Goal: Task Accomplishment & Management: Manage account settings

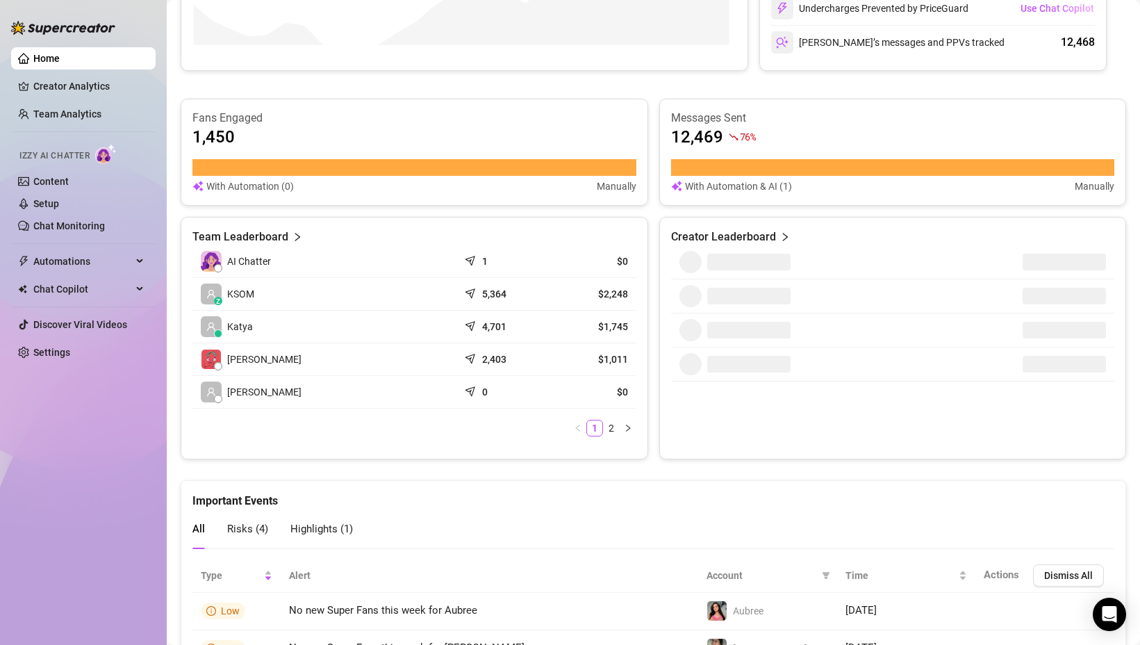
scroll to position [377, 0]
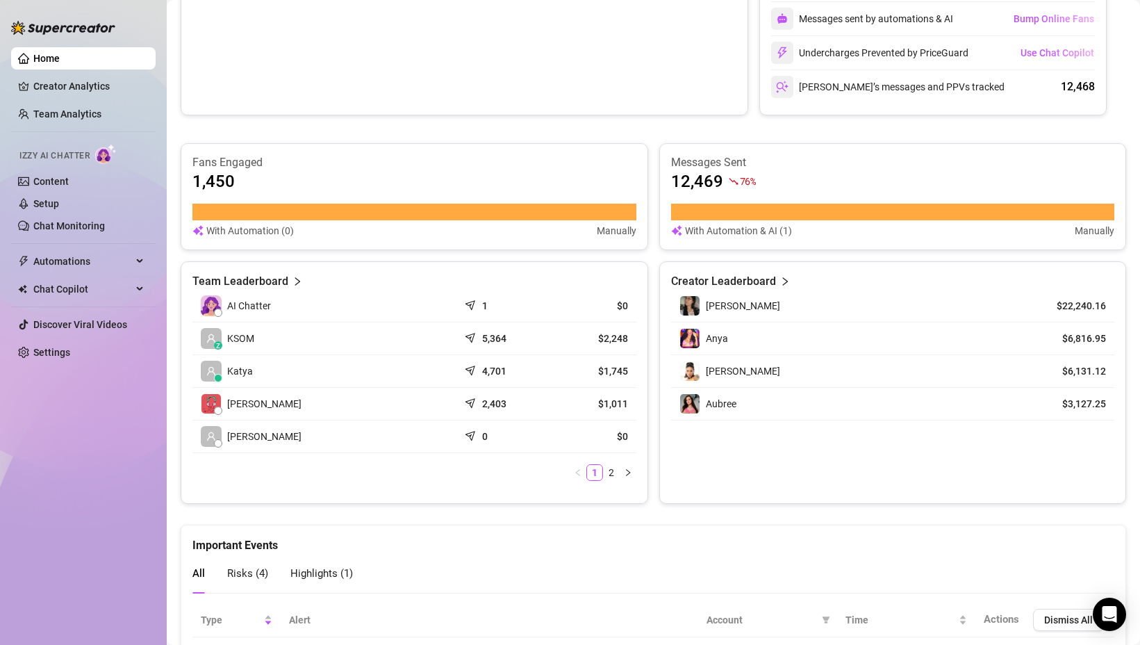
click at [218, 309] on div at bounding box center [218, 312] width 8 height 8
click at [608, 474] on link "2" at bounding box center [611, 472] width 15 height 15
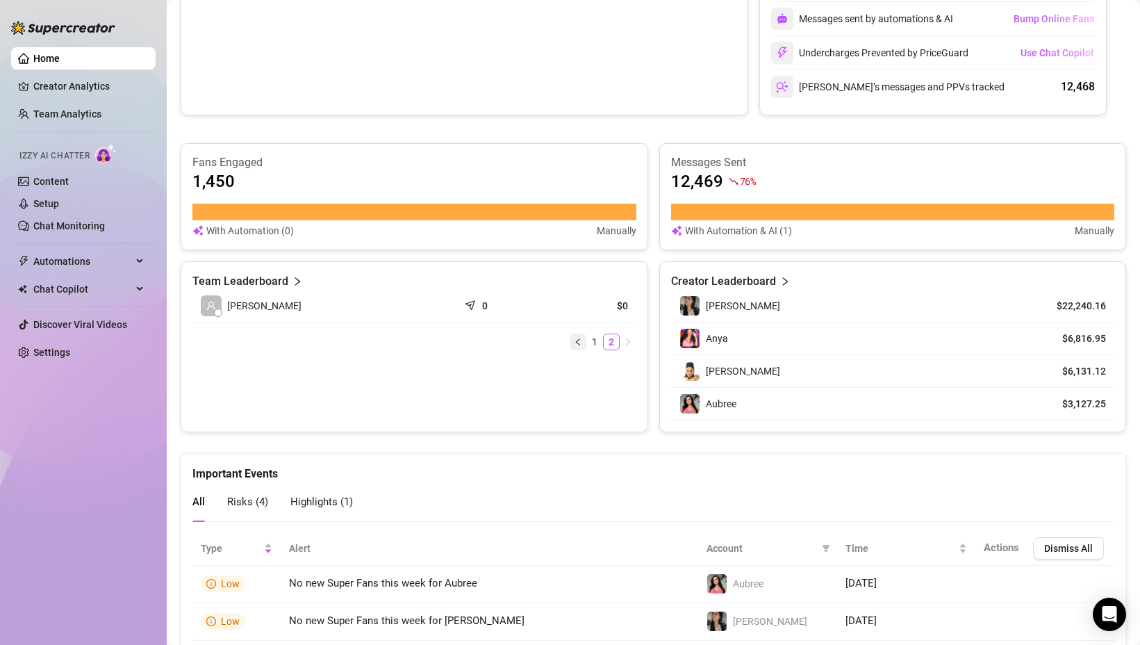
click at [575, 338] on icon "left" at bounding box center [578, 342] width 8 height 8
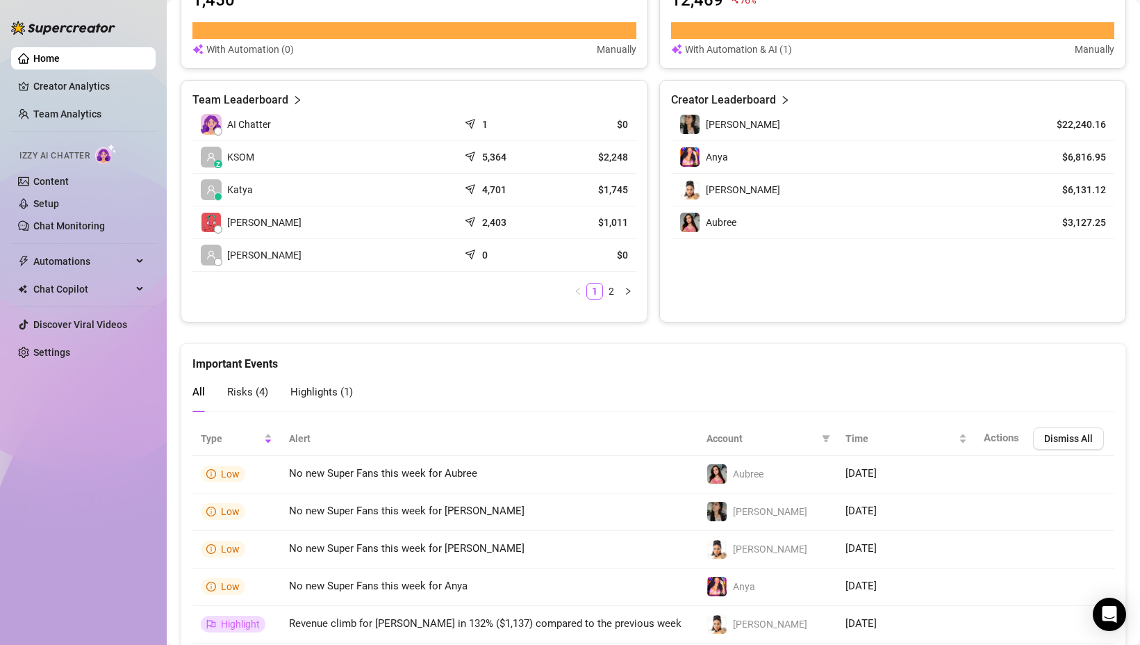
scroll to position [609, 0]
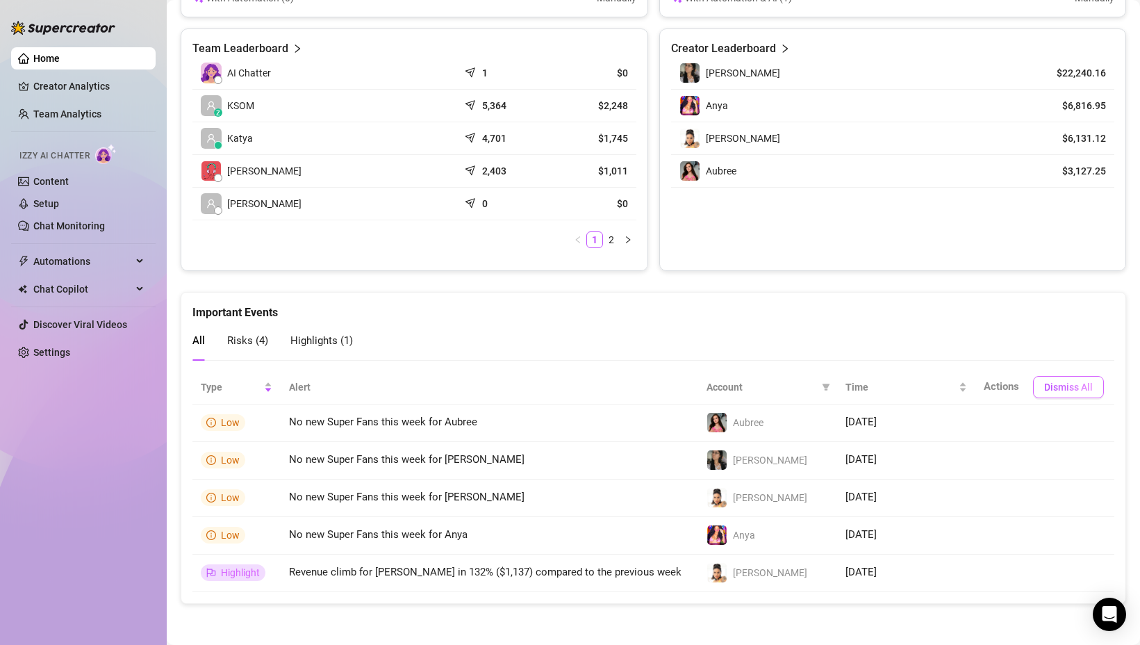
click at [1041, 392] on button "Dismiss All" at bounding box center [1068, 387] width 71 height 22
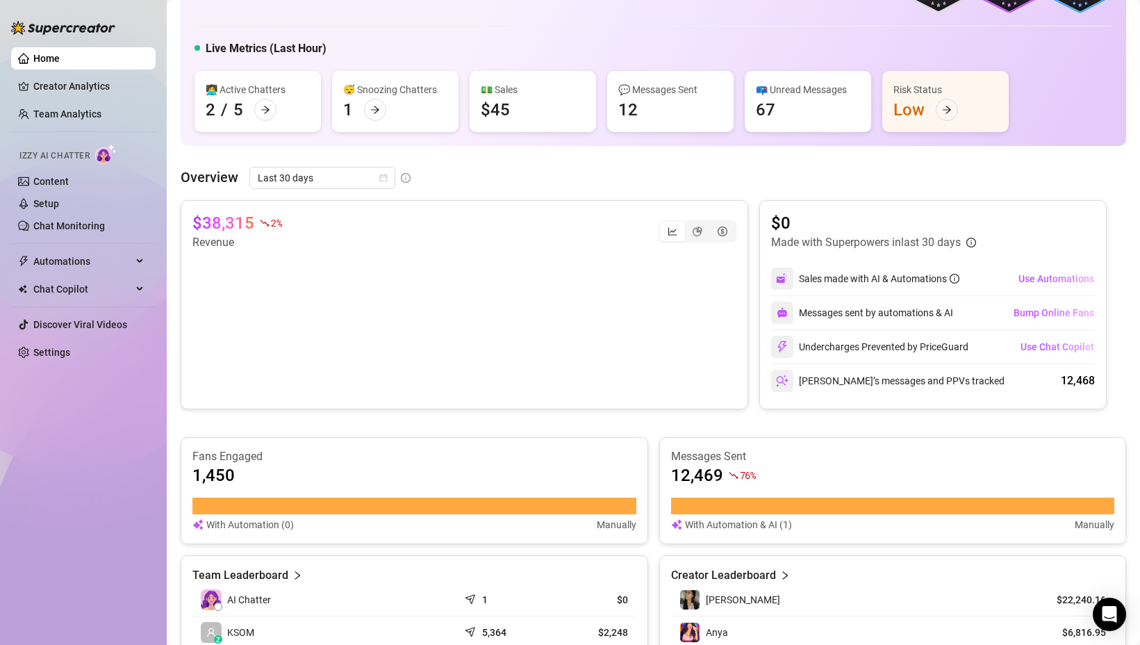
scroll to position [0, 0]
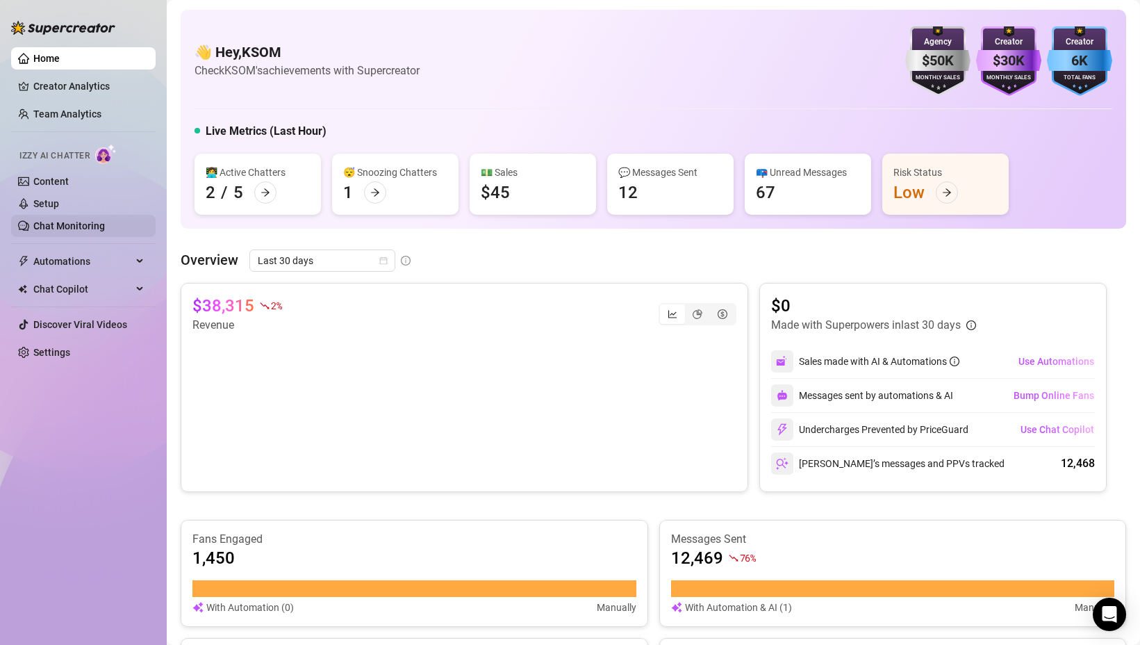
click at [63, 231] on link "Chat Monitoring" at bounding box center [69, 225] width 72 height 11
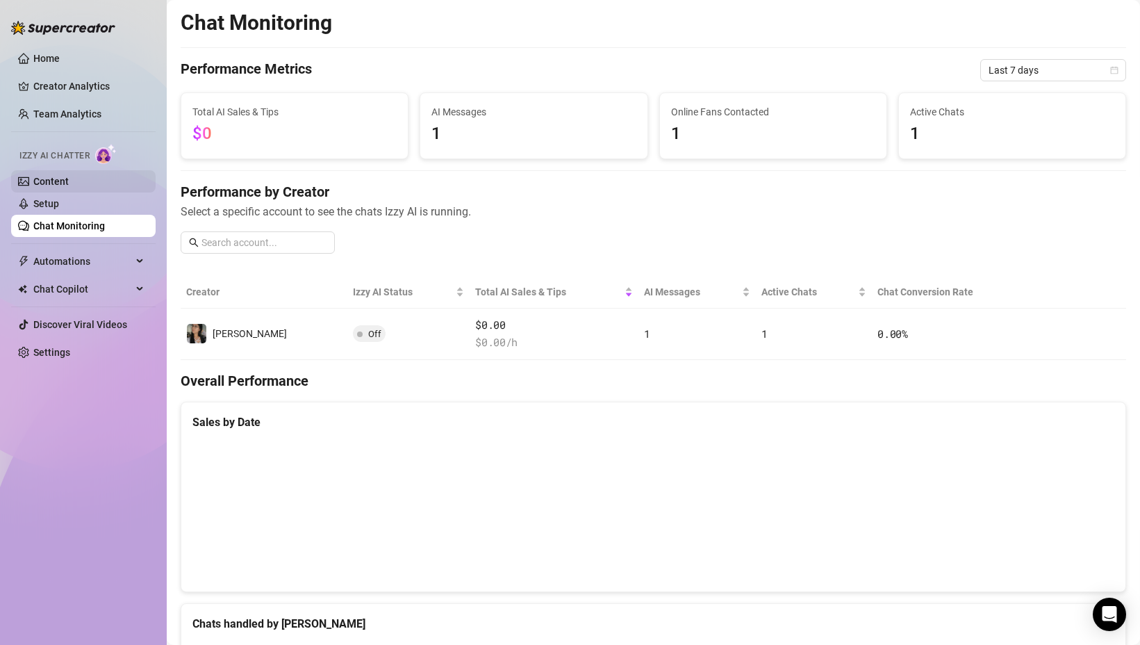
click at [69, 176] on link "Content" at bounding box center [50, 181] width 35 height 11
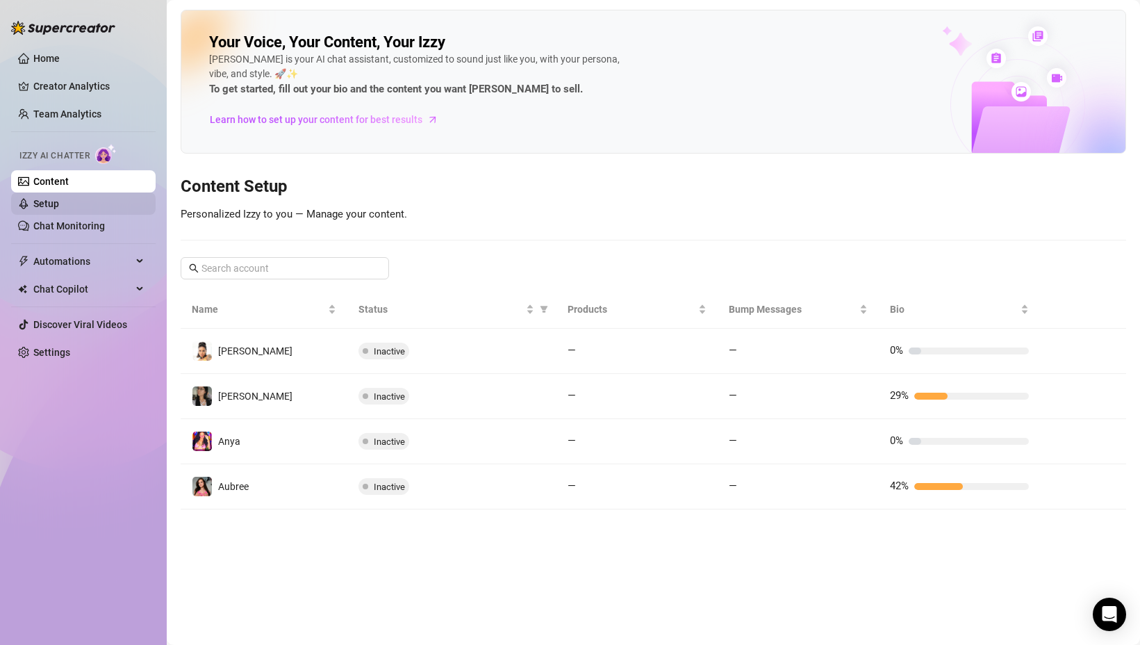
click at [59, 207] on link "Setup" at bounding box center [46, 203] width 26 height 11
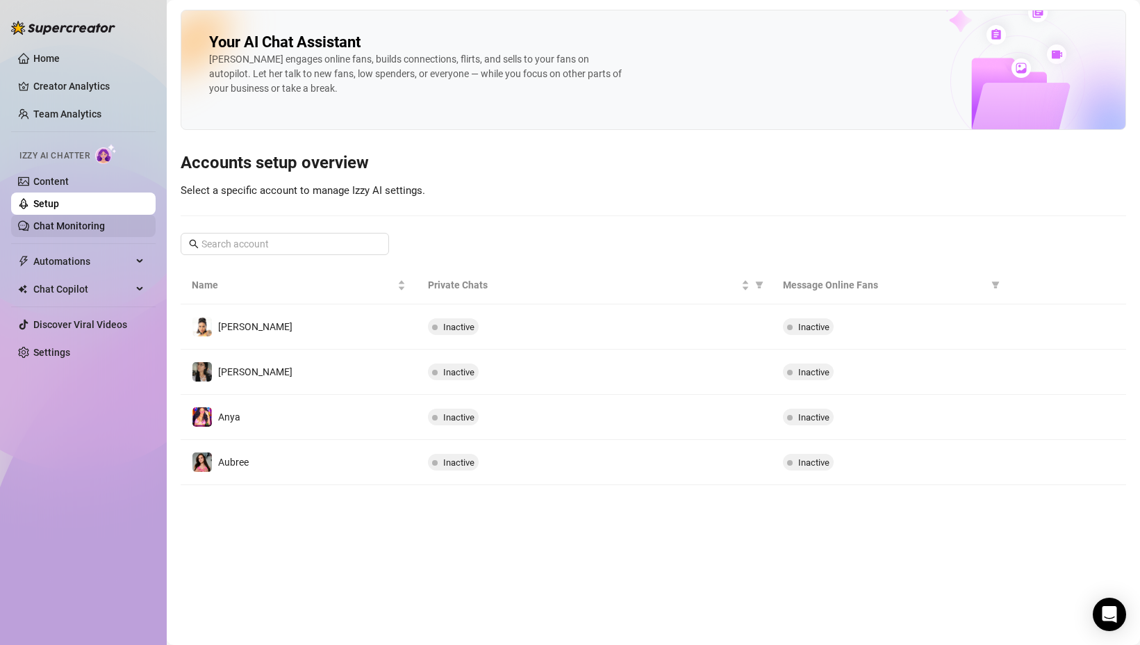
click at [84, 220] on link "Chat Monitoring" at bounding box center [69, 225] width 72 height 11
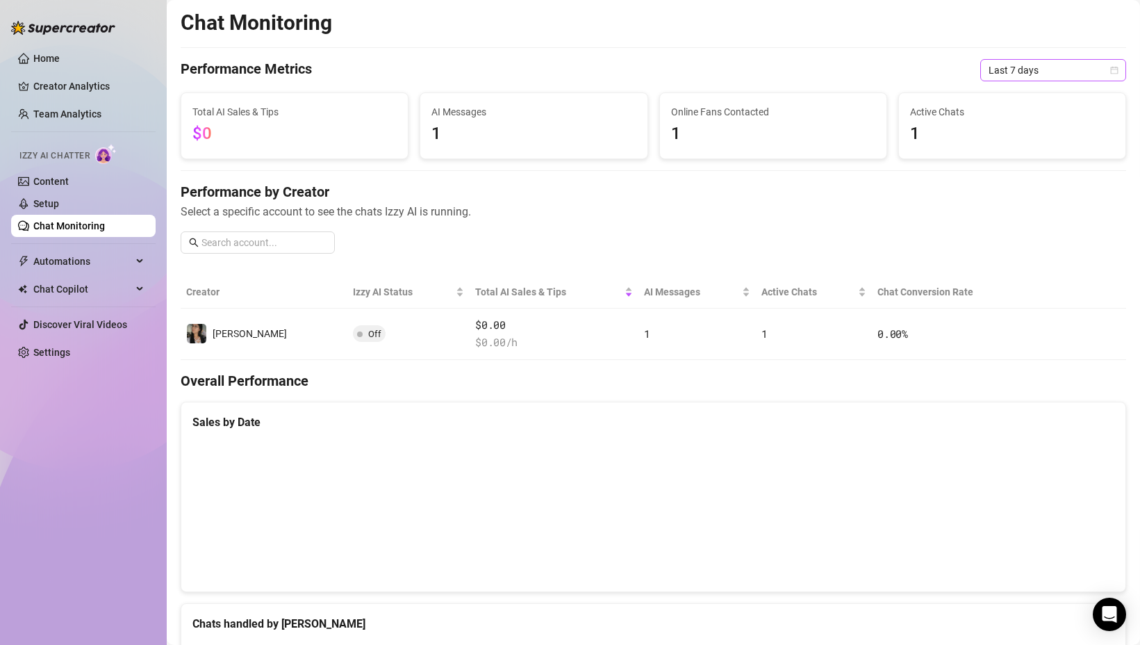
click at [1012, 65] on span "Last 7 days" at bounding box center [1053, 70] width 129 height 21
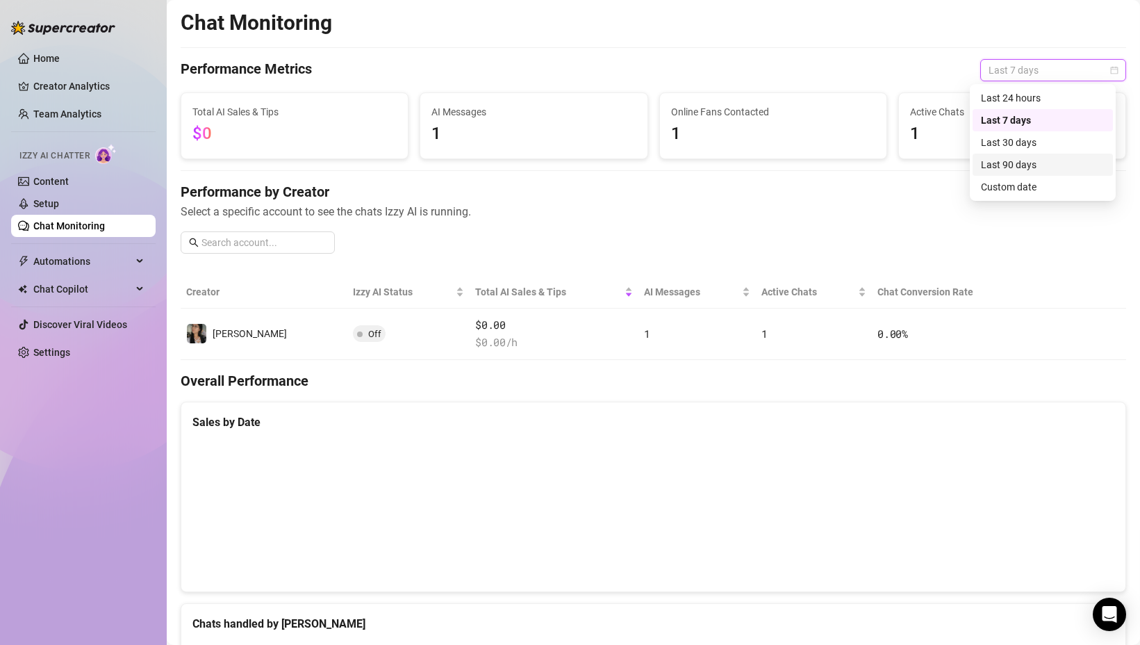
click at [1002, 160] on div "Last 90 days" at bounding box center [1043, 164] width 124 height 15
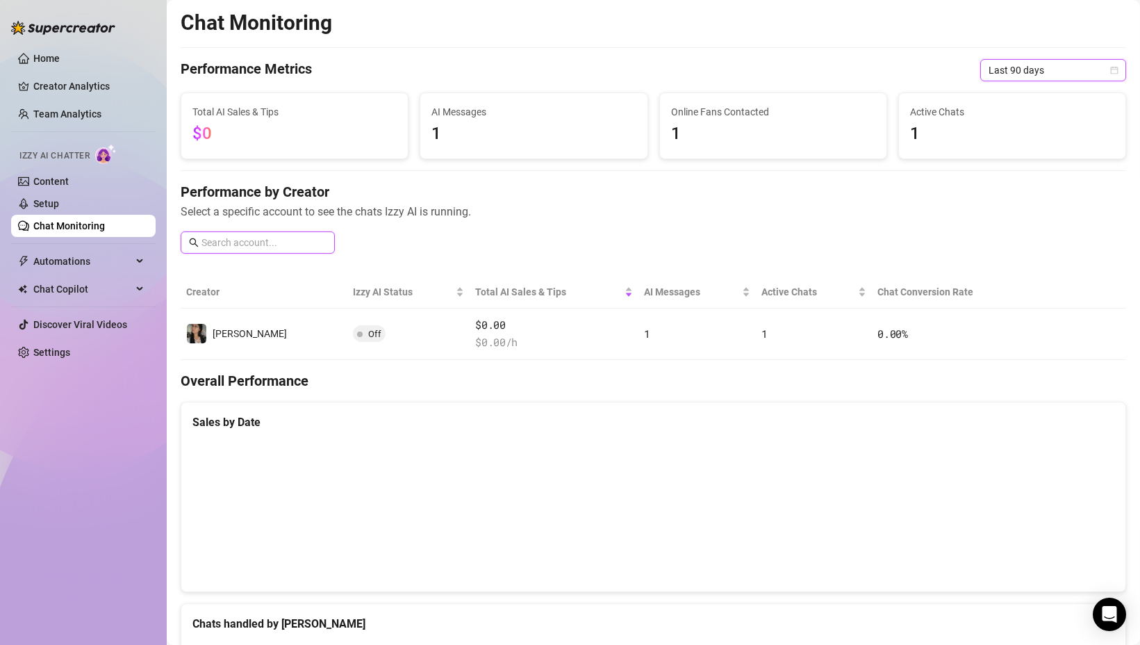
click at [218, 248] on input "text" at bounding box center [263, 242] width 125 height 15
click at [488, 227] on div "Performance by Creator Select a specific account to see the chats Izzy AI is ru…" at bounding box center [654, 223] width 946 height 83
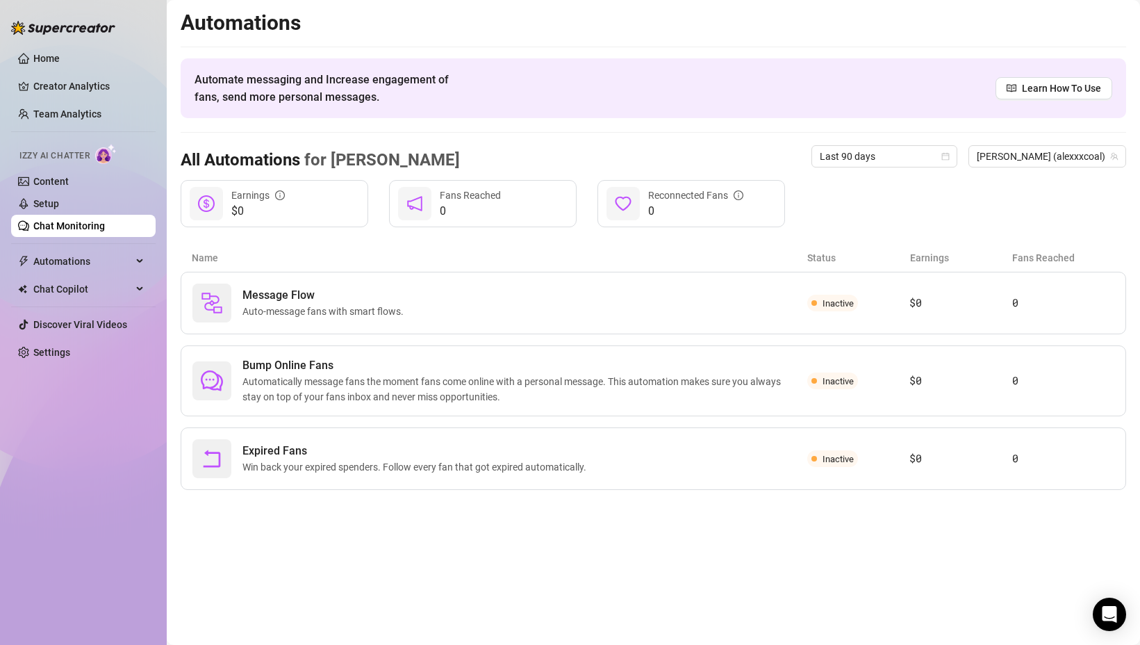
click at [383, 531] on main "Automations Automate messaging and Increase engagement of fans, send more perso…" at bounding box center [653, 322] width 973 height 645
click at [1016, 205] on div "$0 Earnings 0 Fans Reached 0 Reconnected Fans" at bounding box center [654, 203] width 946 height 47
click at [118, 259] on span "Automations" at bounding box center [82, 261] width 99 height 22
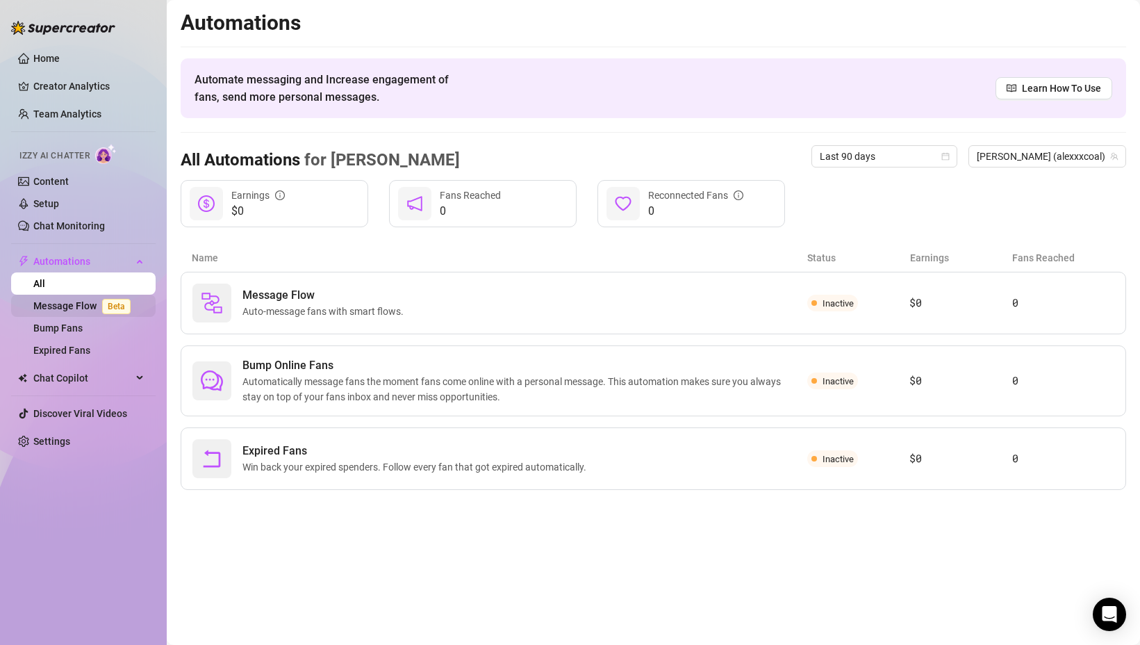
click at [92, 308] on link "Message Flow Beta" at bounding box center [84, 305] width 103 height 11
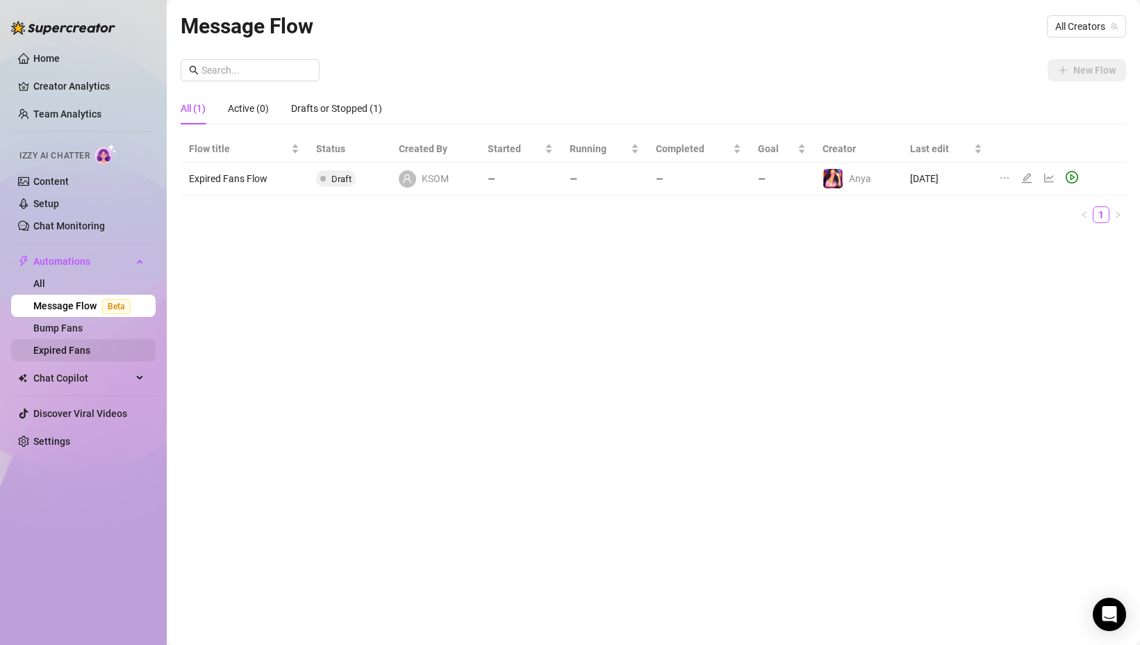
click at [88, 350] on link "Expired Fans" at bounding box center [61, 350] width 57 height 11
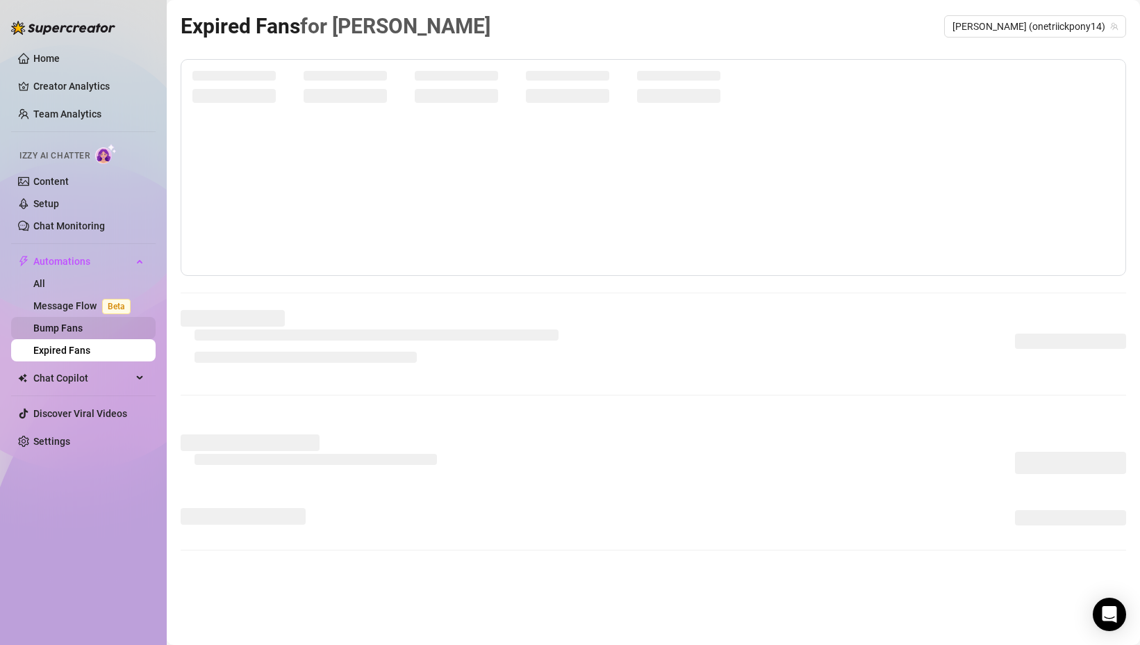
click at [83, 333] on link "Bump Fans" at bounding box center [57, 327] width 49 height 11
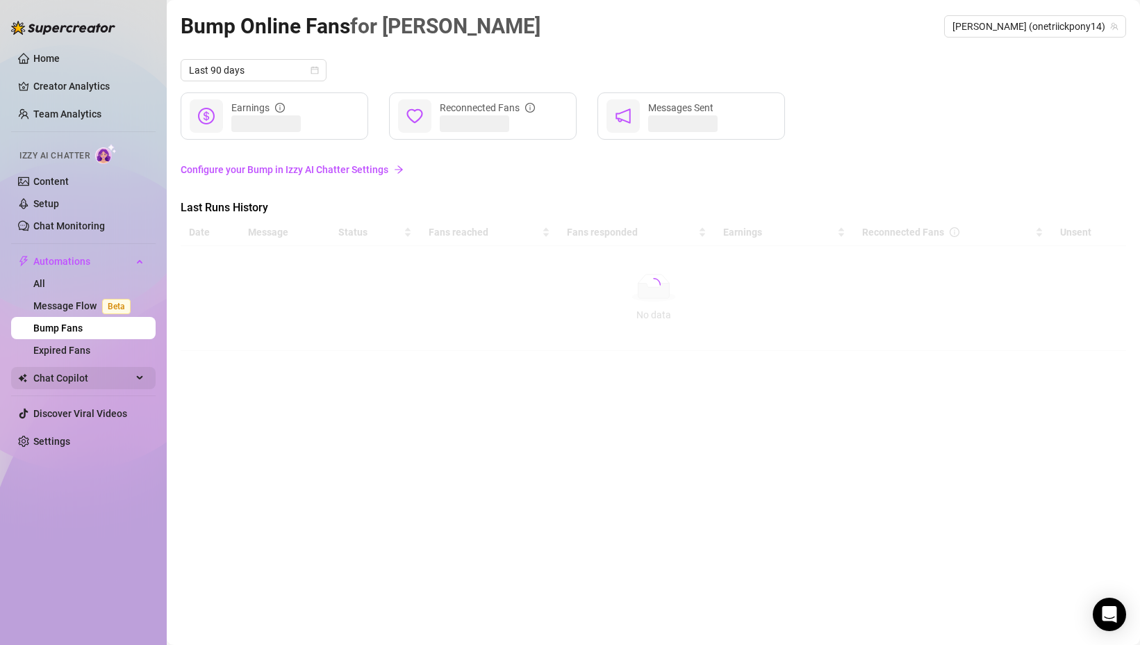
click at [75, 379] on span "Chat Copilot" at bounding box center [82, 378] width 99 height 22
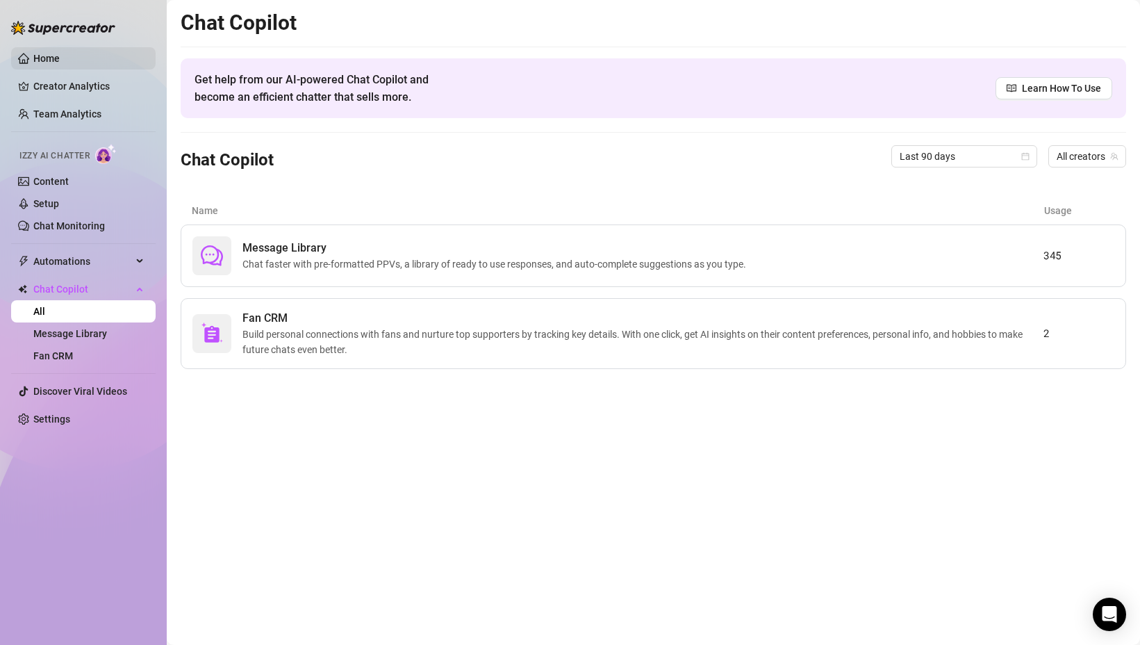
click at [60, 64] on link "Home" at bounding box center [46, 58] width 26 height 11
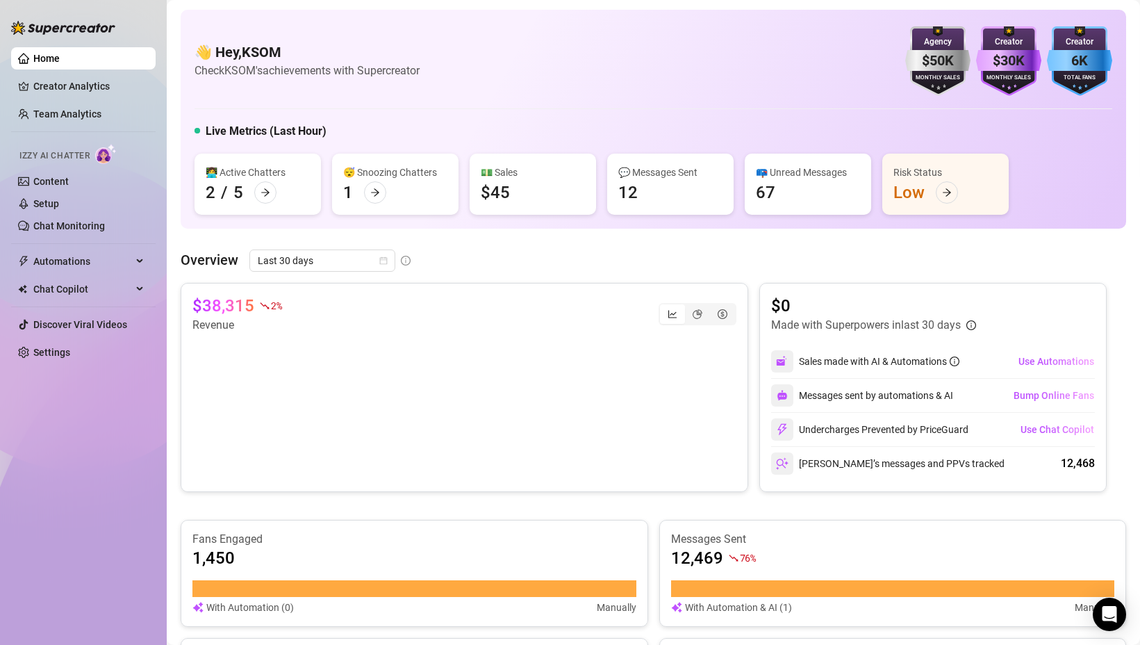
click at [232, 270] on div "Overview Last 30 days" at bounding box center [654, 260] width 946 height 22
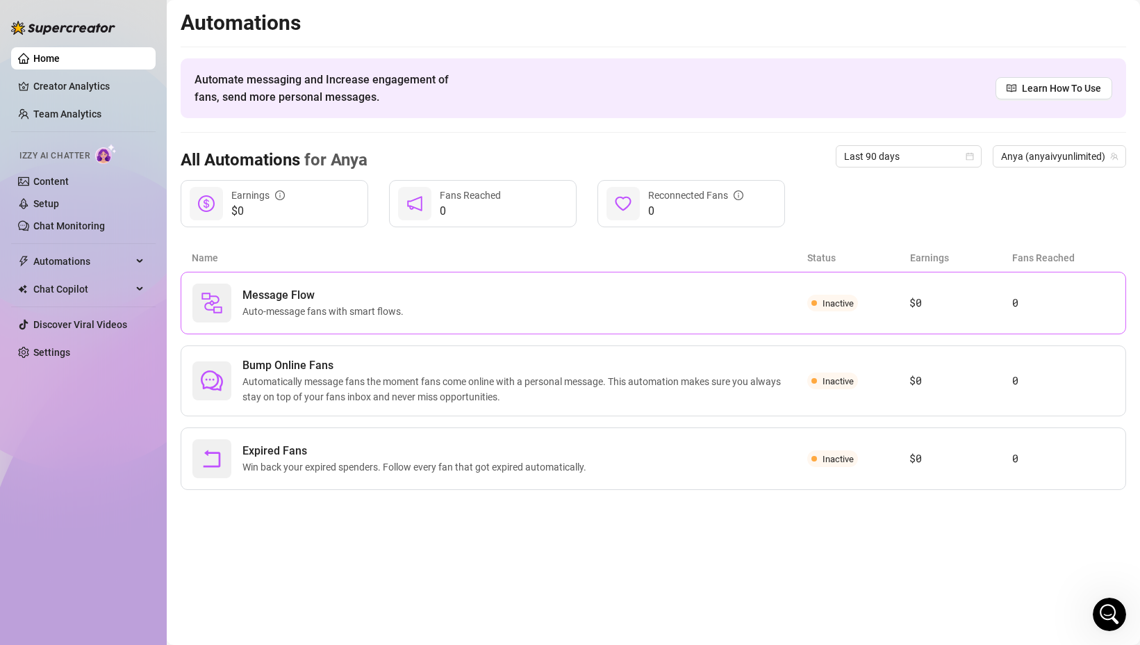
click at [355, 306] on span "Auto-message fans with smart flows." at bounding box center [325, 311] width 167 height 15
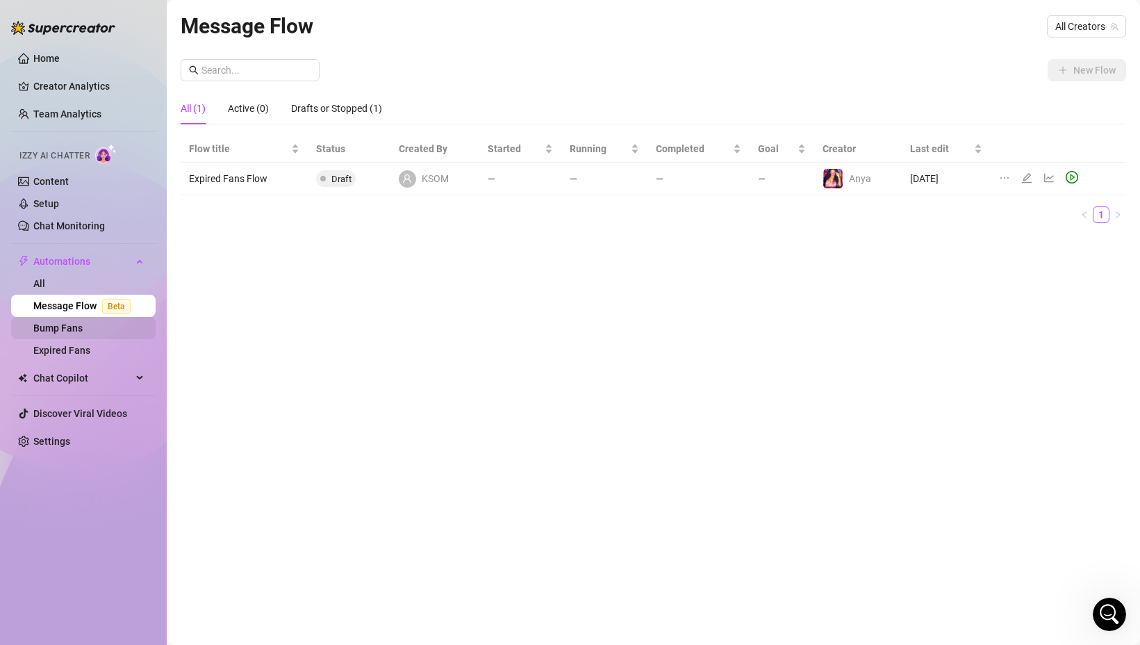
click at [83, 322] on link "Bump Fans" at bounding box center [57, 327] width 49 height 11
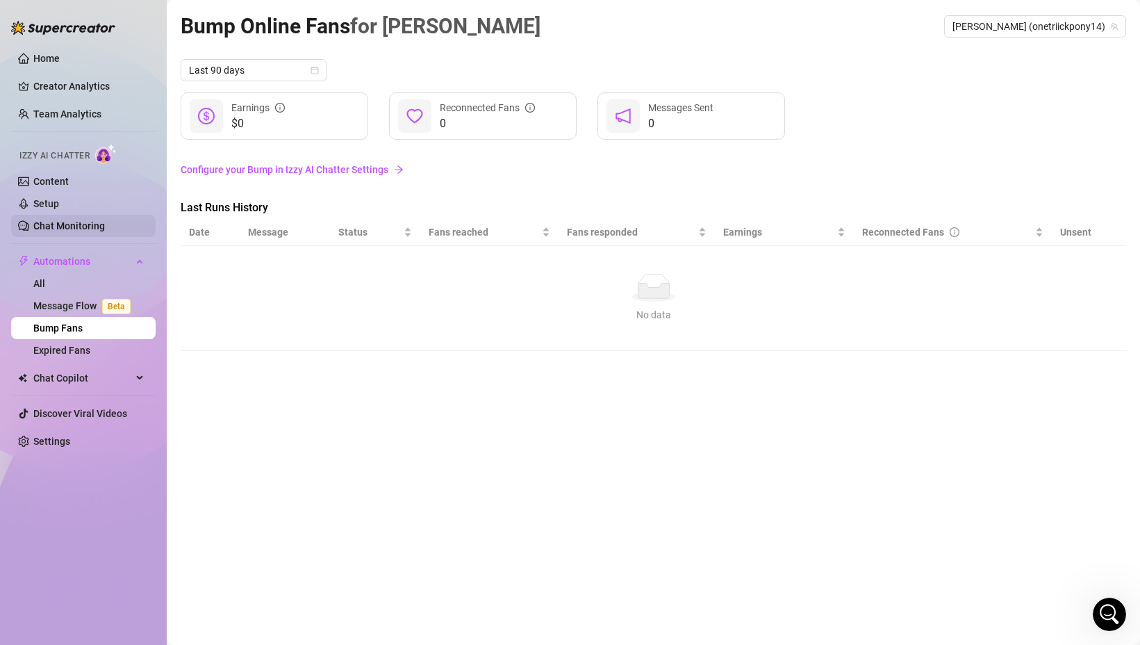
click at [79, 223] on link "Chat Monitoring" at bounding box center [69, 225] width 72 height 11
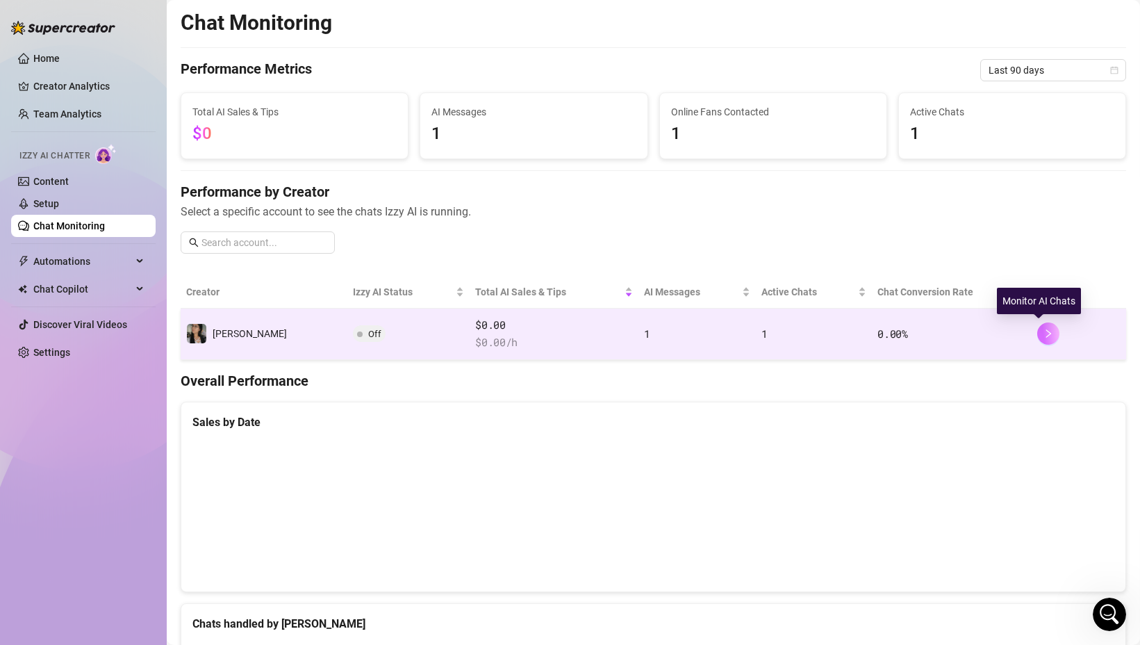
click at [1043, 334] on icon "right" at bounding box center [1048, 334] width 10 height 10
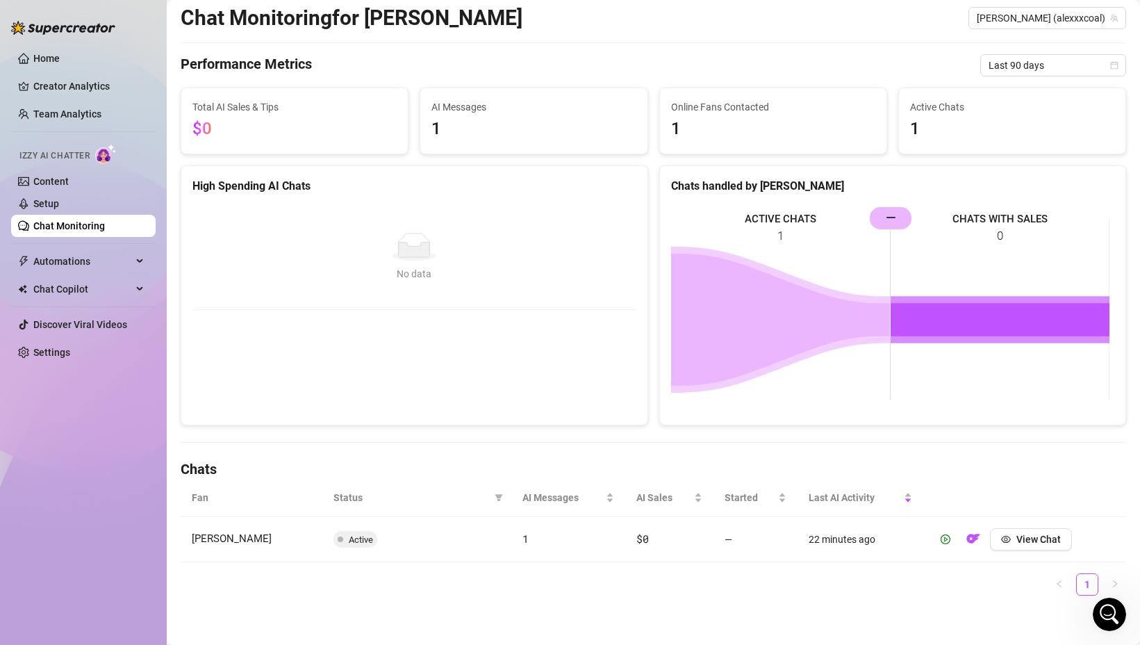
scroll to position [42, 0]
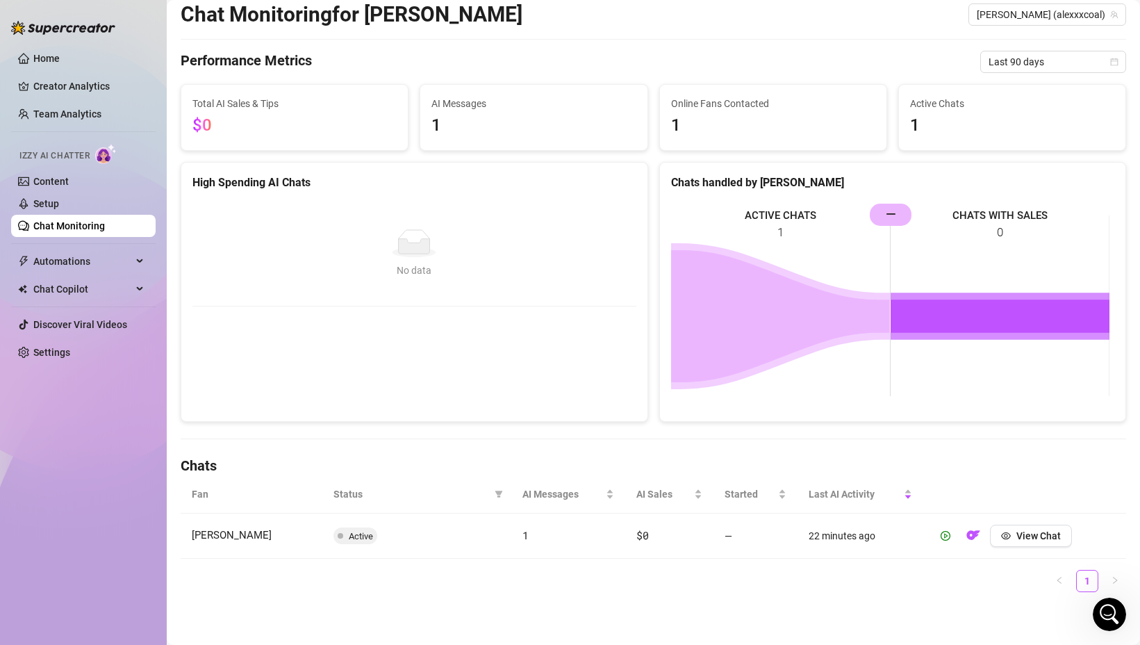
click at [352, 534] on span "Active" at bounding box center [361, 536] width 24 height 10
click at [495, 571] on ul "1" at bounding box center [654, 581] width 946 height 22
click at [902, 592] on div "Fan Status AI Messages AI Sales Started Last AI Activity [PERSON_NAME] Active 1…" at bounding box center [654, 539] width 946 height 128
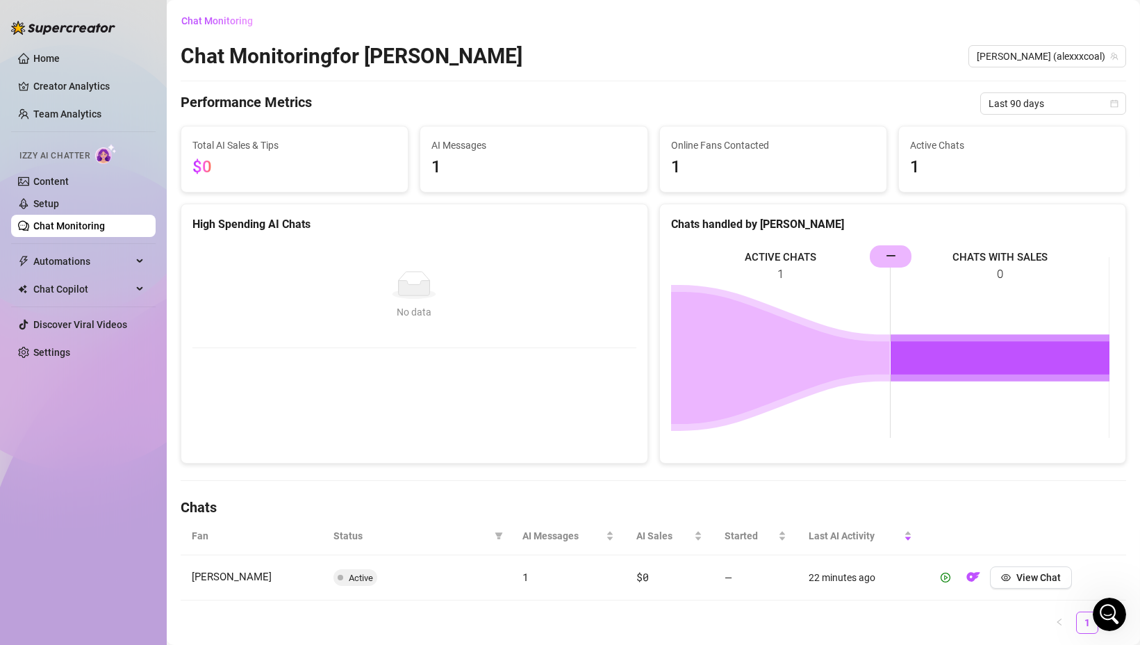
click at [88, 231] on link "Chat Monitoring" at bounding box center [69, 225] width 72 height 11
